Goal: Transaction & Acquisition: Purchase product/service

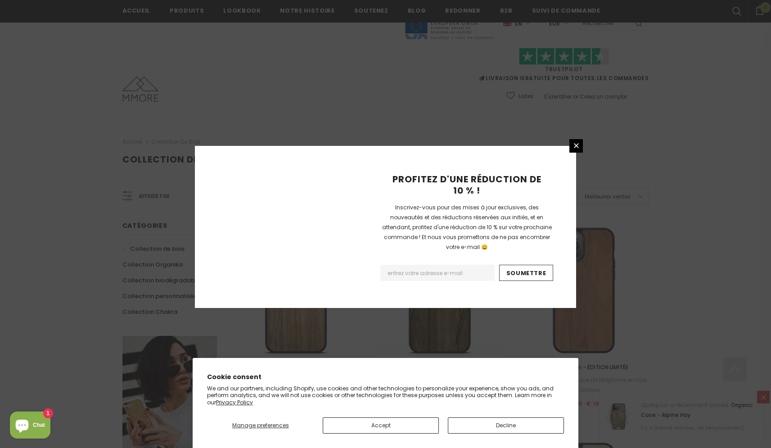
scroll to position [975, 0]
